Goal: Find specific page/section: Find specific page/section

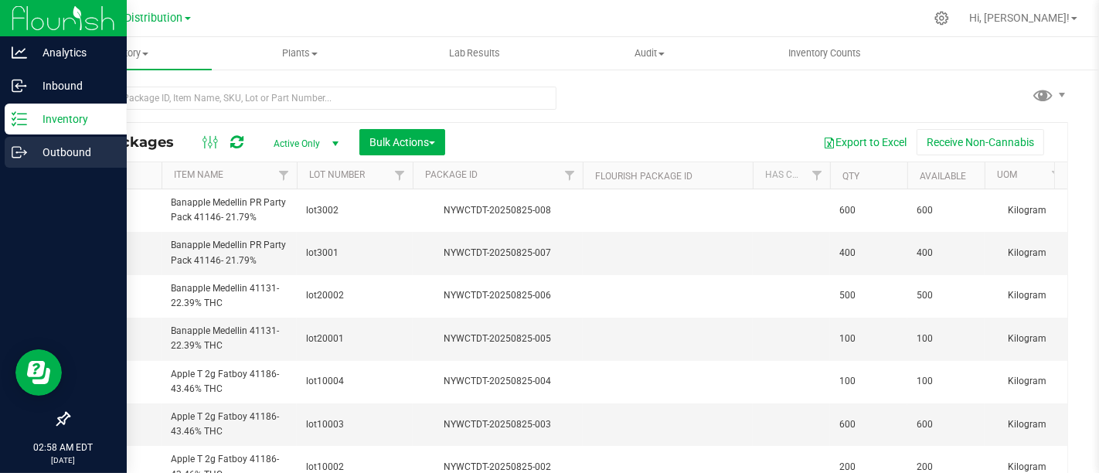
click at [73, 147] on p "Outbound" at bounding box center [73, 152] width 93 height 19
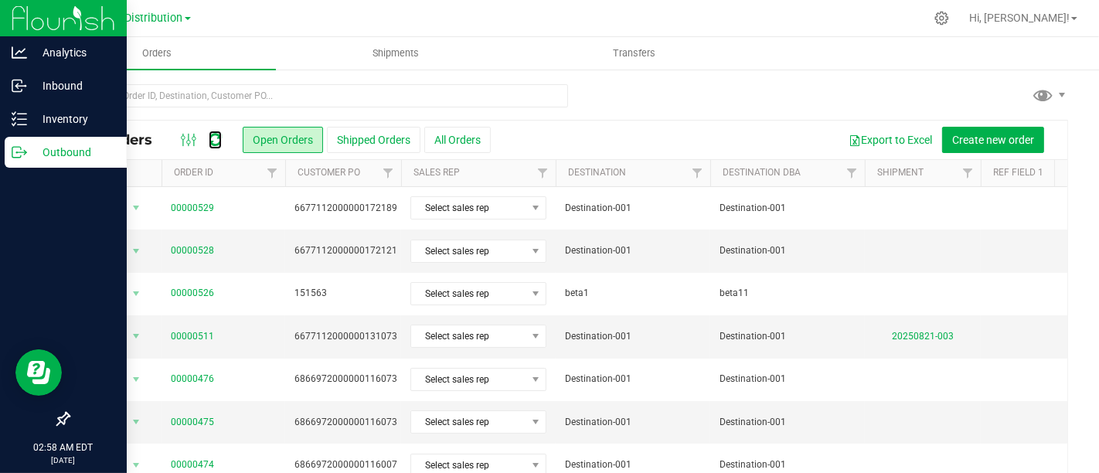
click at [214, 136] on icon at bounding box center [215, 139] width 13 height 15
click at [216, 141] on icon at bounding box center [215, 139] width 13 height 15
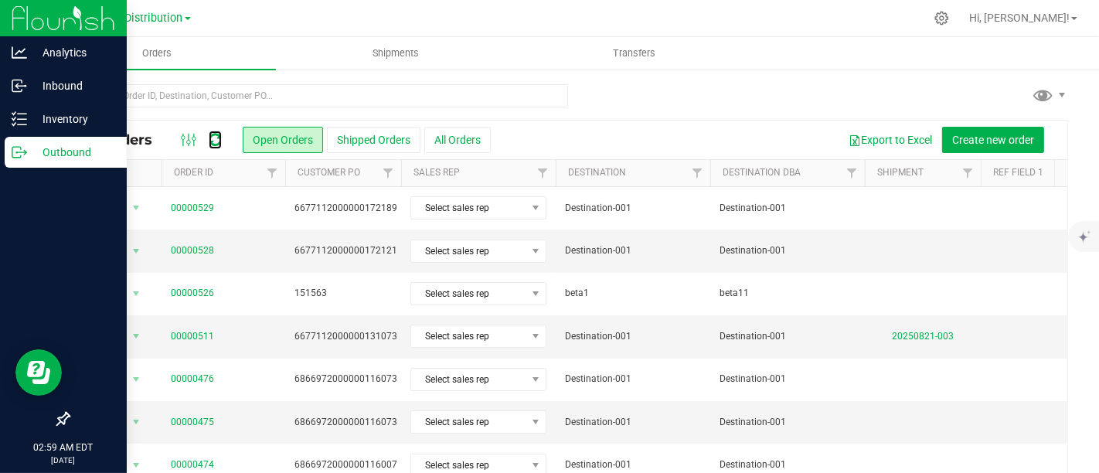
click at [216, 141] on icon at bounding box center [215, 139] width 13 height 15
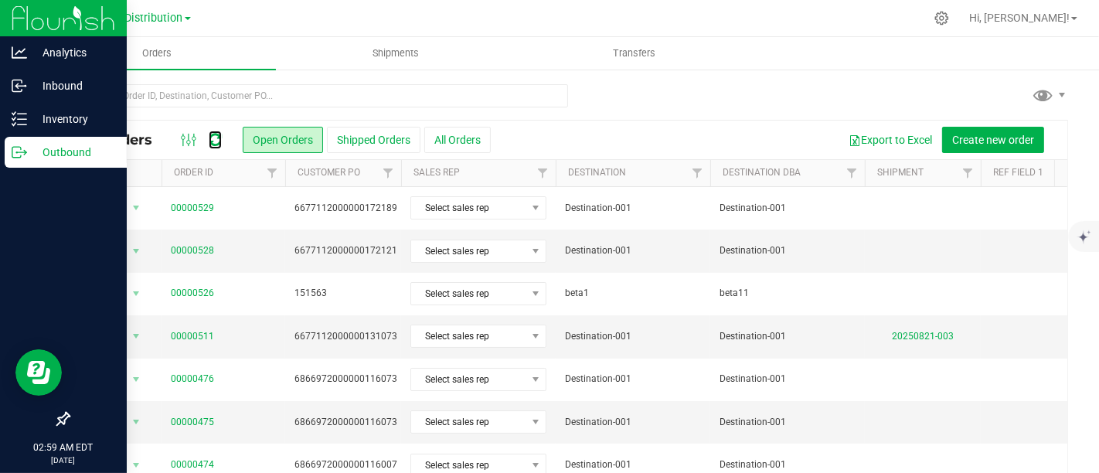
click at [216, 141] on icon at bounding box center [215, 139] width 13 height 15
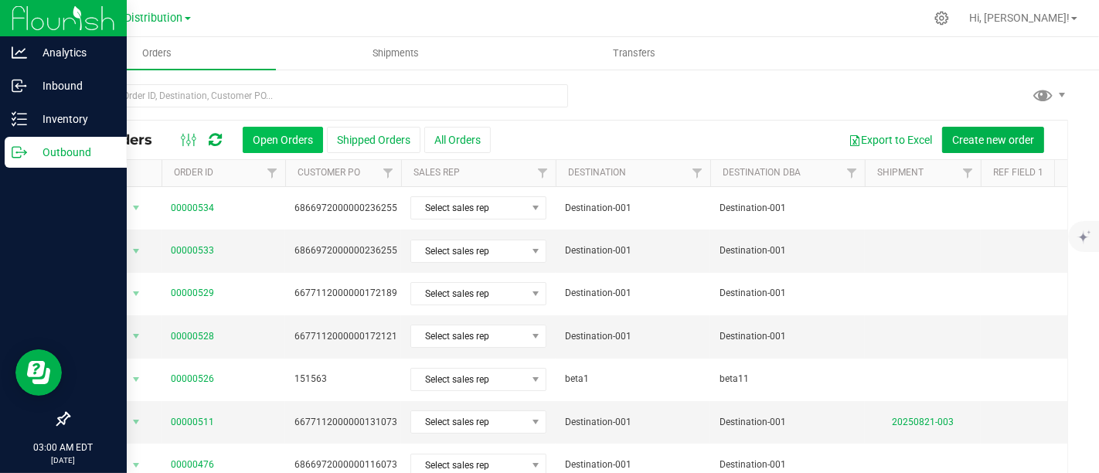
click at [279, 142] on button "Open Orders" at bounding box center [283, 140] width 80 height 26
click at [279, 135] on button "Open Orders" at bounding box center [283, 140] width 80 height 26
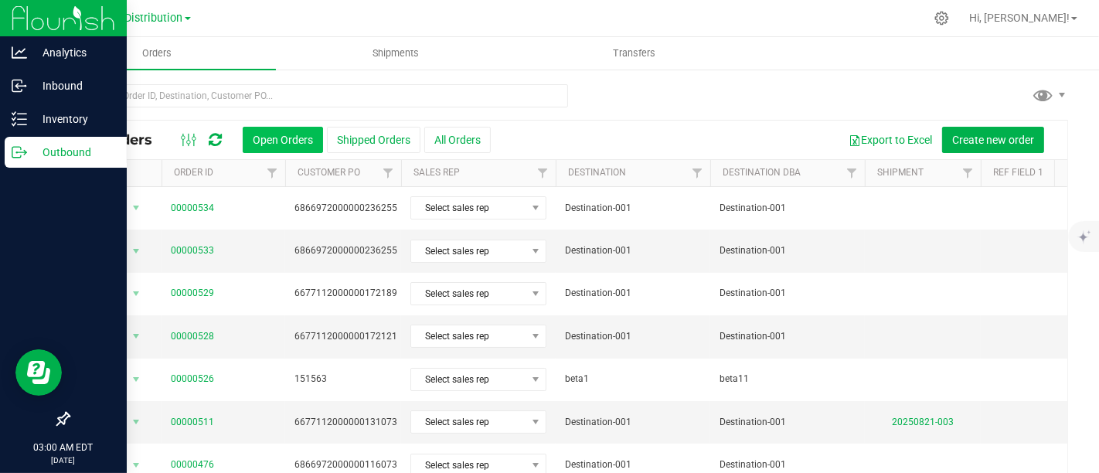
click at [279, 135] on button "Open Orders" at bounding box center [283, 140] width 80 height 26
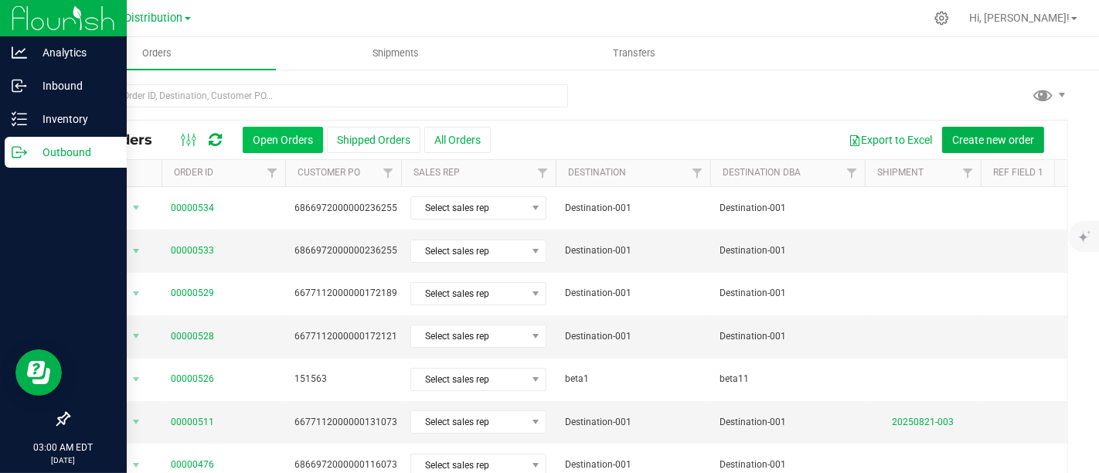
click at [279, 135] on button "Open Orders" at bounding box center [283, 140] width 80 height 26
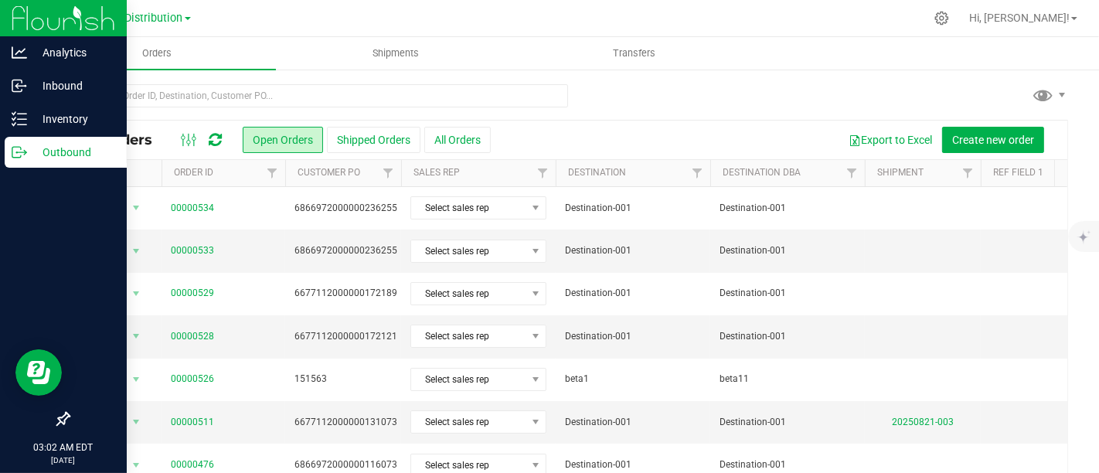
click at [214, 138] on icon at bounding box center [215, 139] width 13 height 15
click at [215, 133] on icon at bounding box center [215, 139] width 13 height 15
click at [201, 135] on span at bounding box center [189, 140] width 28 height 19
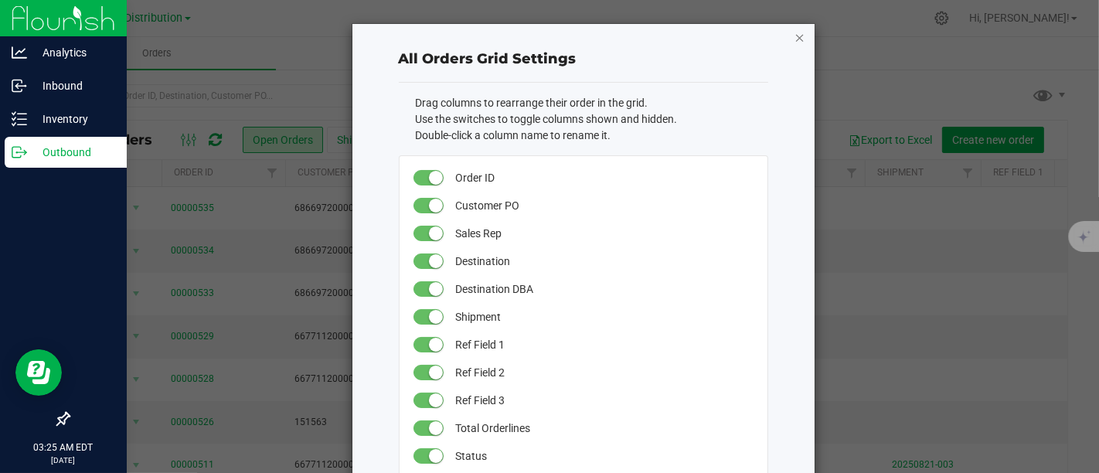
click at [795, 40] on icon "button" at bounding box center [800, 37] width 11 height 19
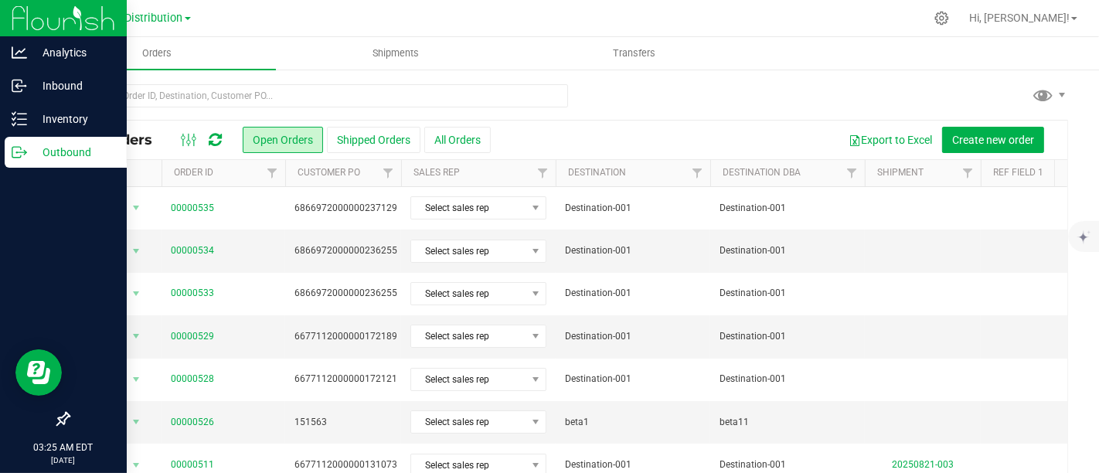
click at [212, 136] on icon at bounding box center [215, 139] width 13 height 15
